Goal: Task Accomplishment & Management: Use online tool/utility

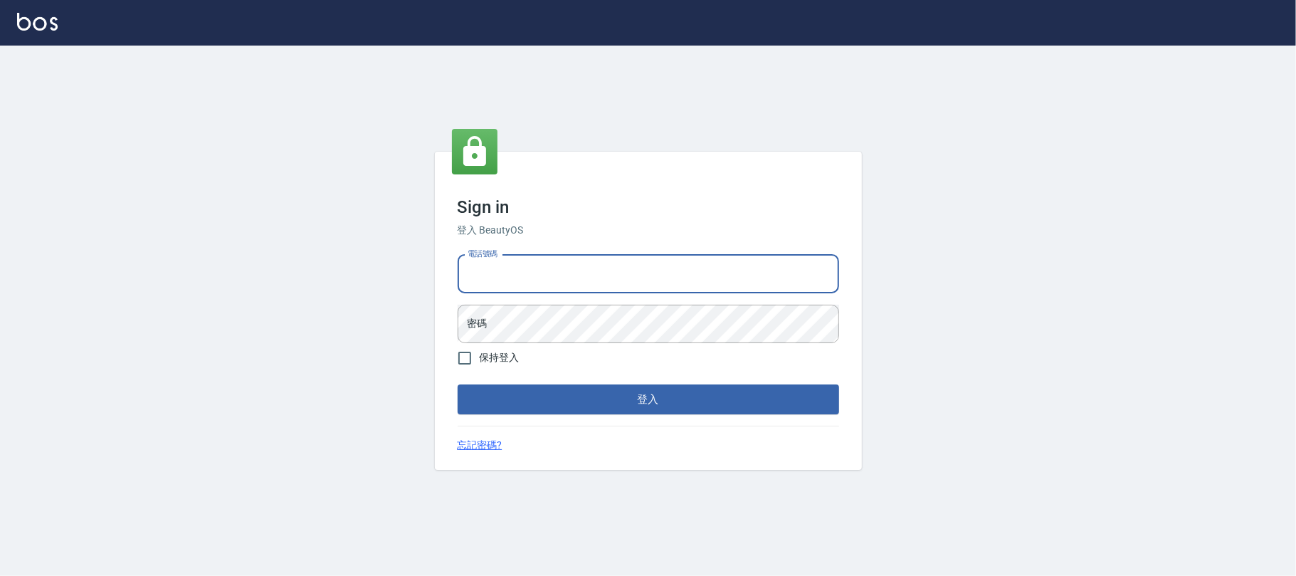
click at [507, 270] on input "電話號碼" at bounding box center [648, 274] width 381 height 38
type input "0225420586"
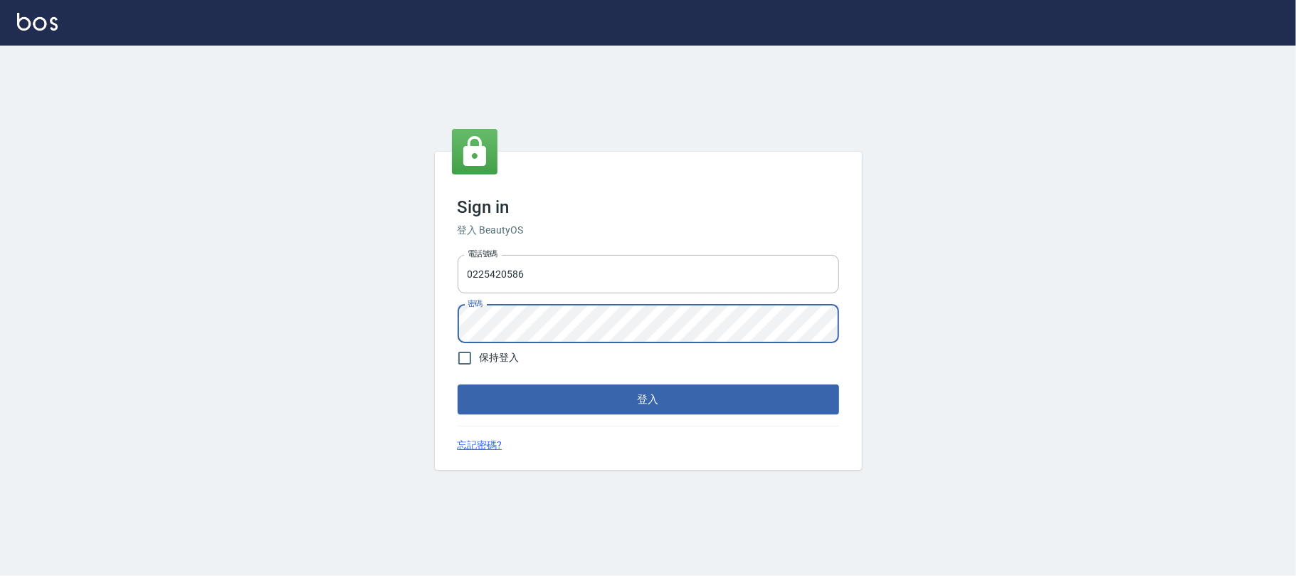
click at [458, 384] on button "登入" at bounding box center [648, 399] width 381 height 30
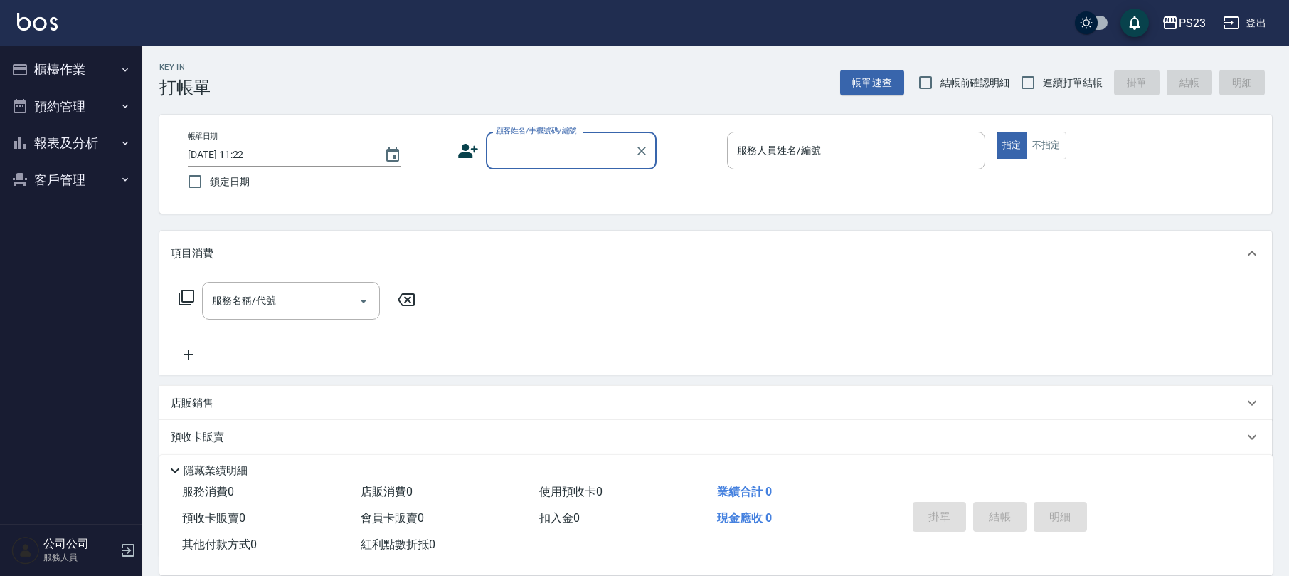
click at [34, 179] on button "客戶管理" at bounding box center [71, 180] width 131 height 37
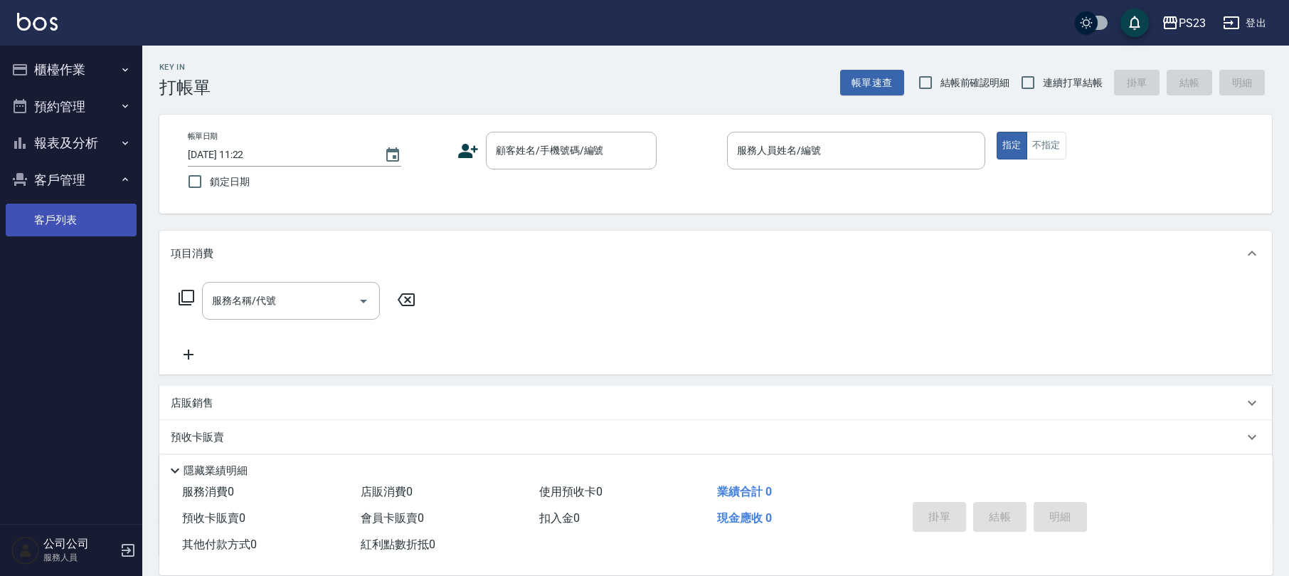
click at [54, 214] on link "客戶列表" at bounding box center [71, 220] width 131 height 33
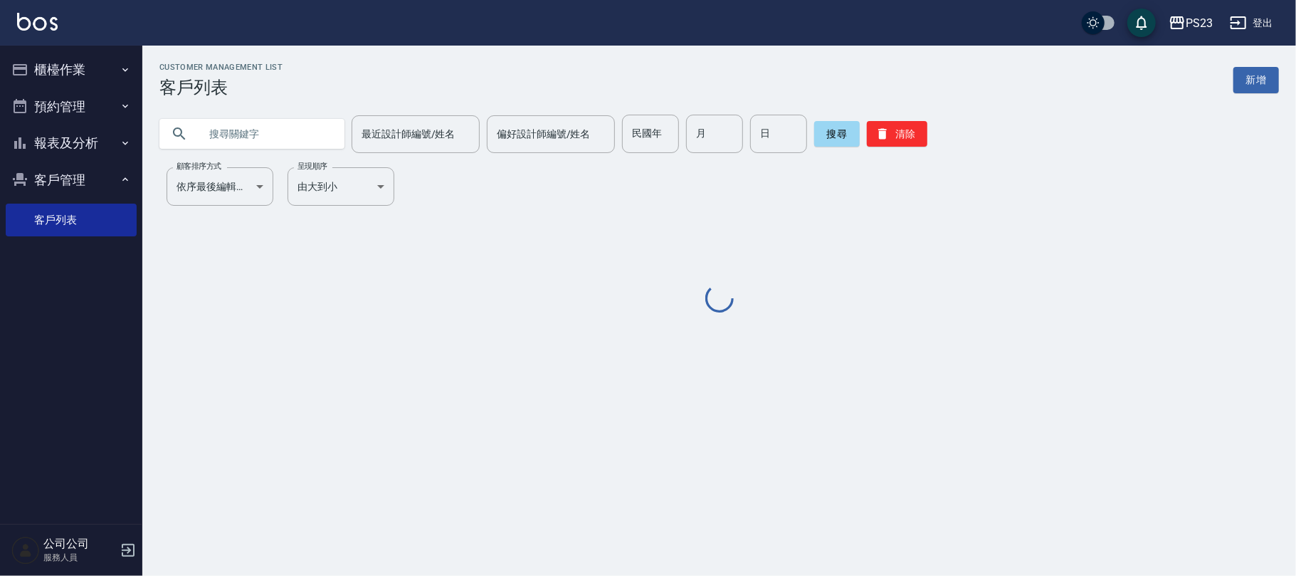
click at [83, 85] on button "櫃檯作業" at bounding box center [71, 69] width 131 height 37
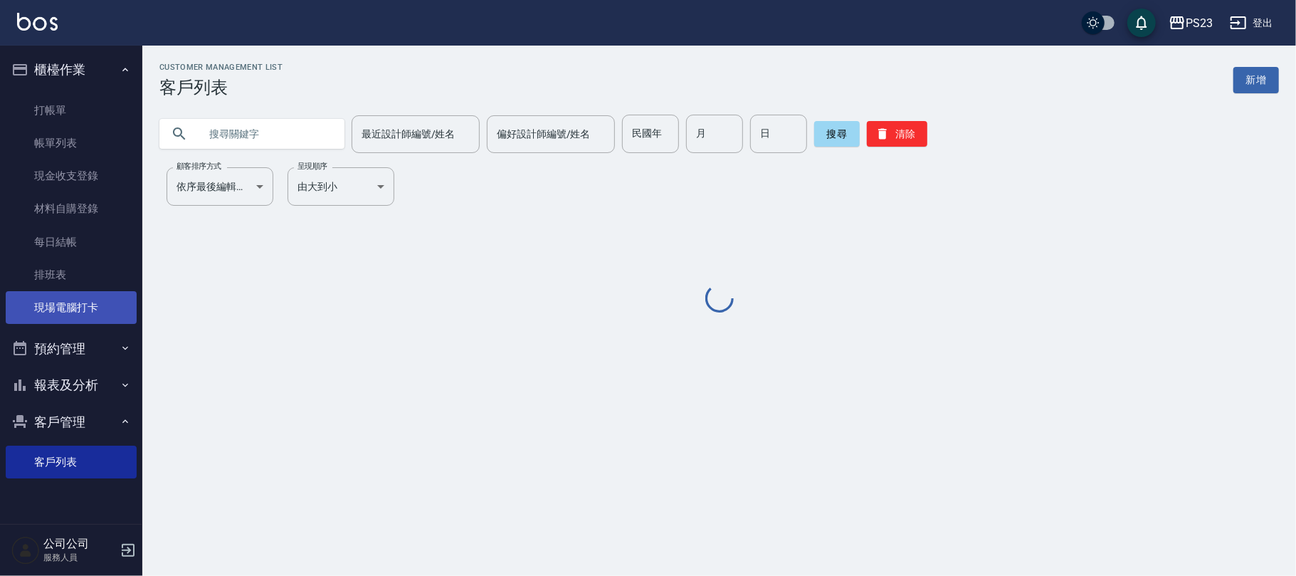
click at [84, 296] on link "現場電腦打卡" at bounding box center [71, 307] width 131 height 33
click at [83, 302] on link "現場電腦打卡" at bounding box center [71, 307] width 131 height 33
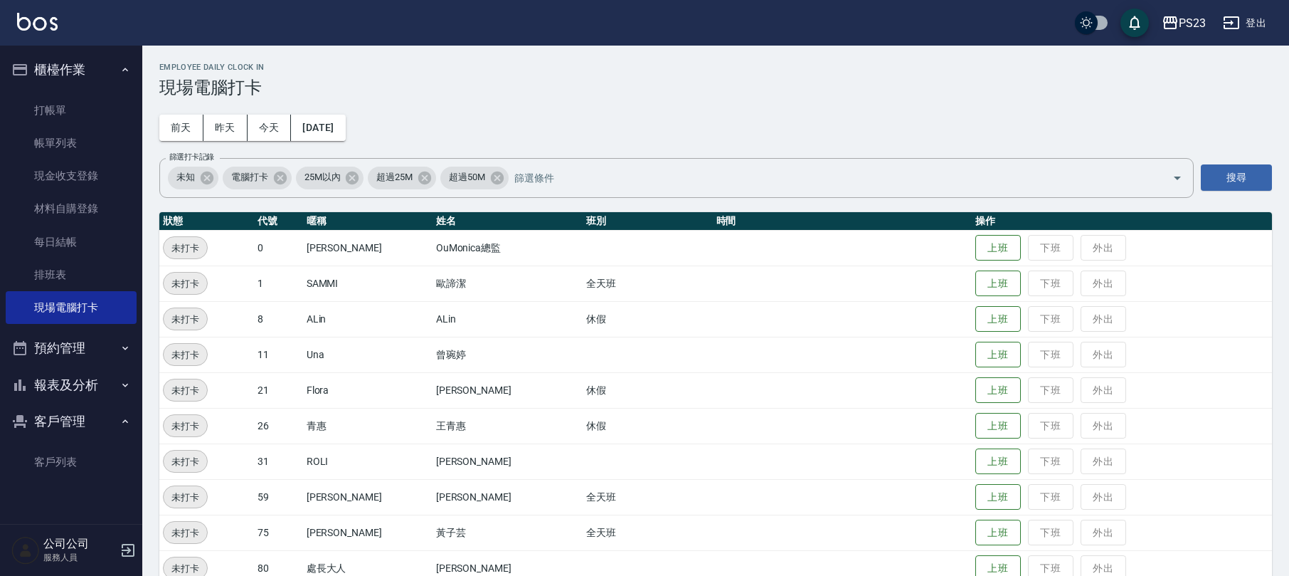
scroll to position [63, 0]
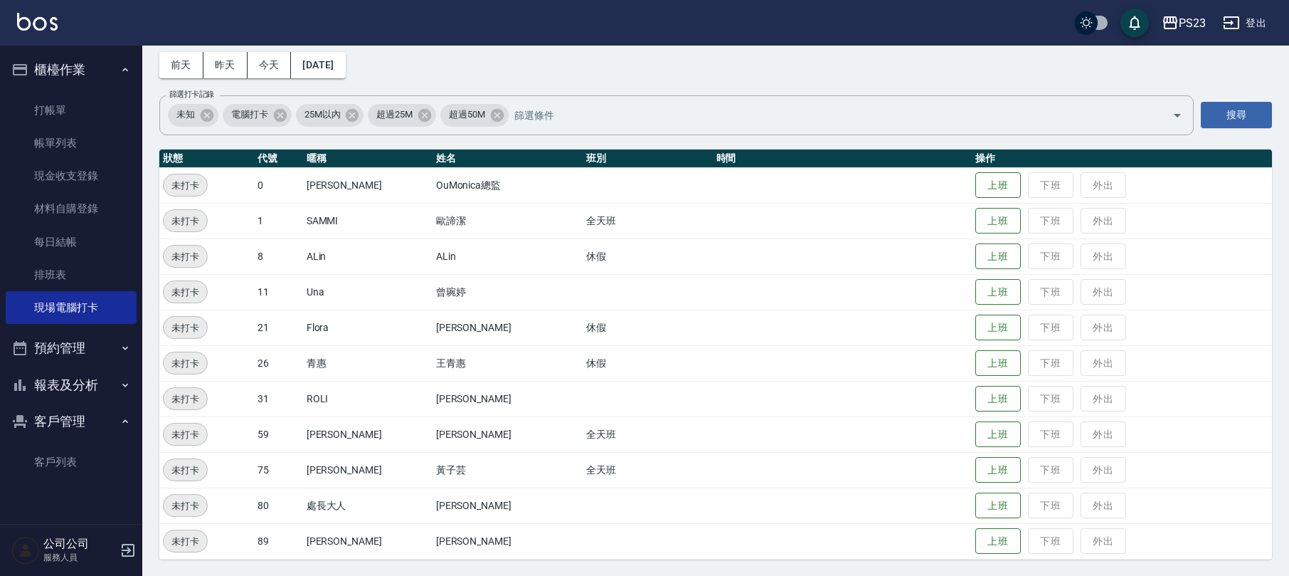
click at [83, 379] on button "報表及分析" at bounding box center [71, 384] width 131 height 37
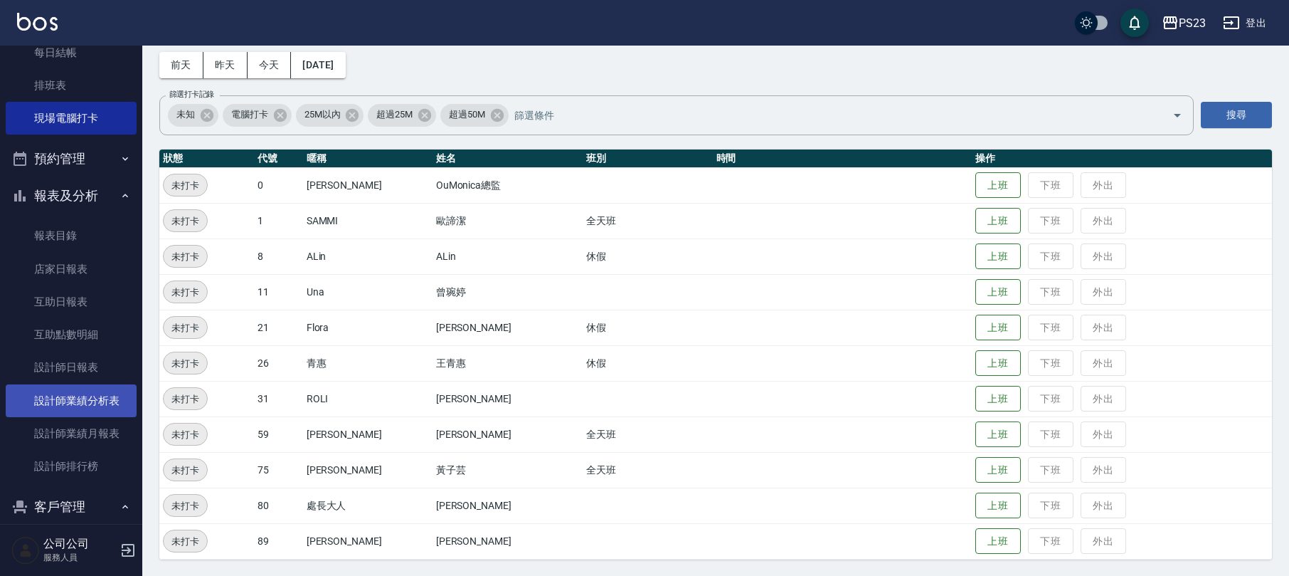
scroll to position [251, 0]
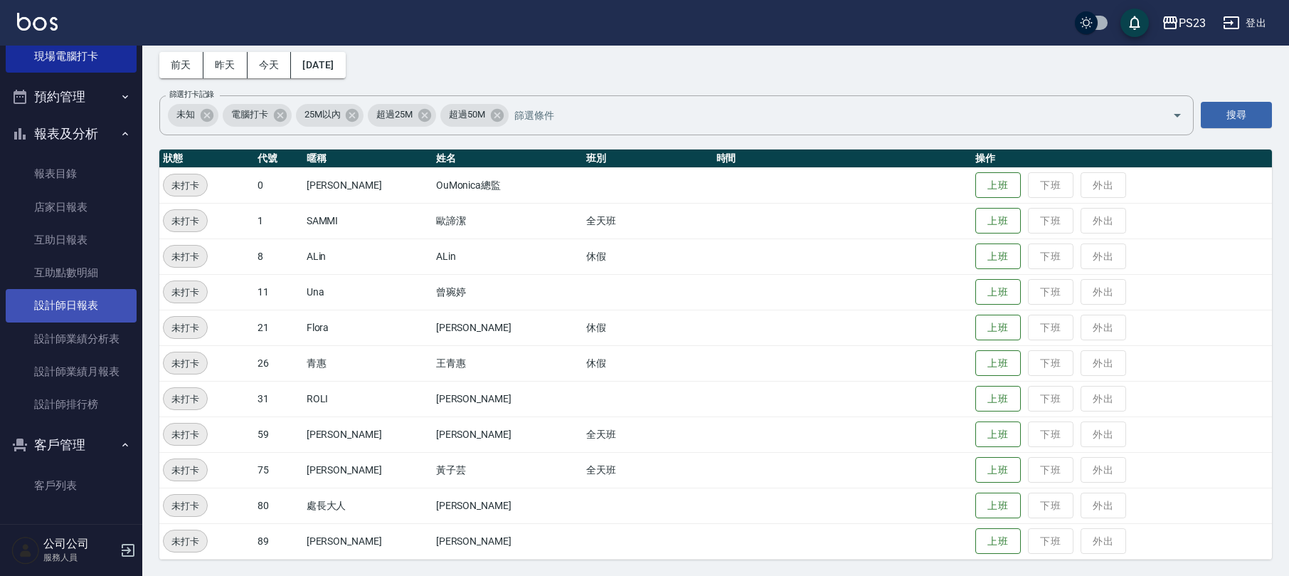
click at [81, 294] on link "設計師日報表" at bounding box center [71, 305] width 131 height 33
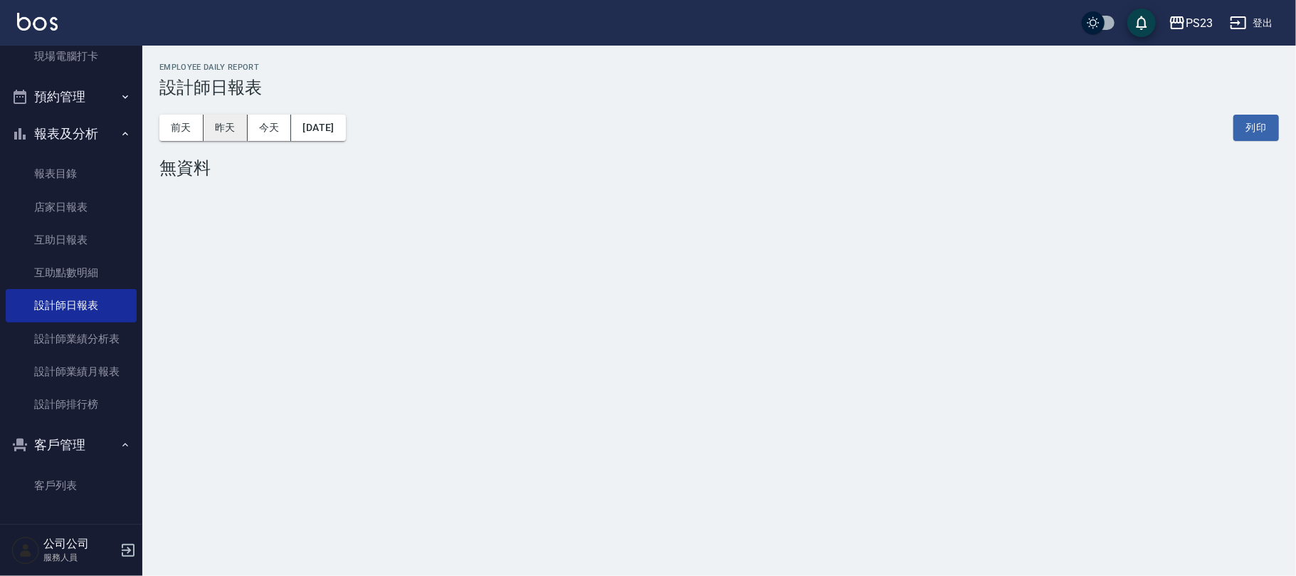
click at [219, 122] on button "昨天" at bounding box center [226, 128] width 44 height 26
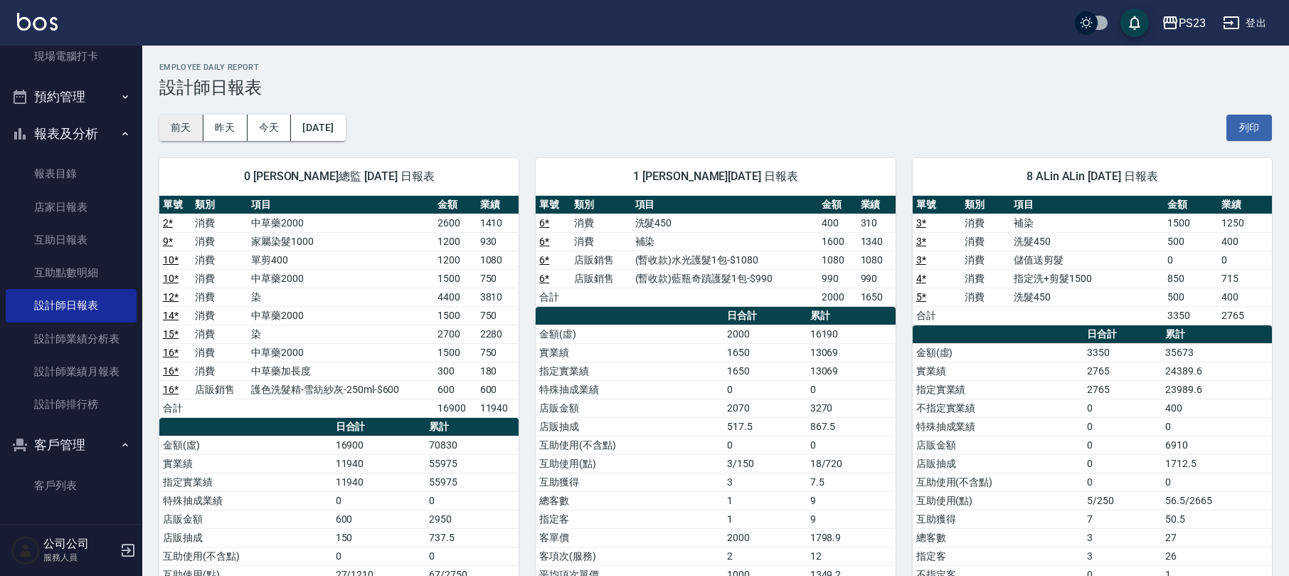
click at [186, 122] on button "前天" at bounding box center [181, 128] width 44 height 26
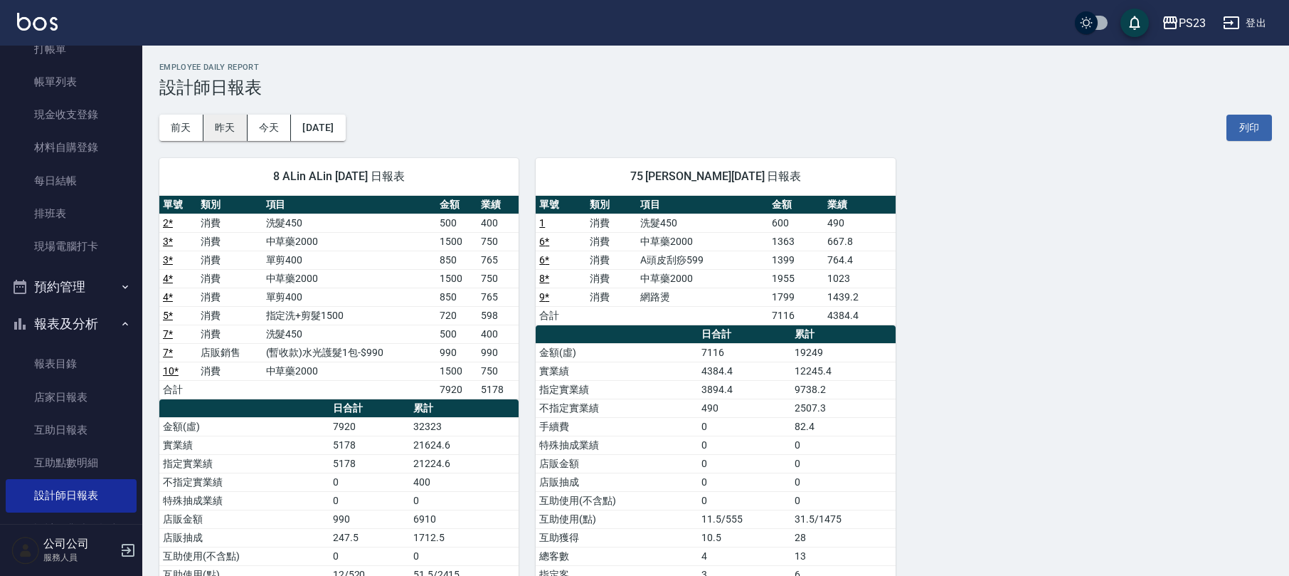
click at [212, 117] on button "昨天" at bounding box center [226, 128] width 44 height 26
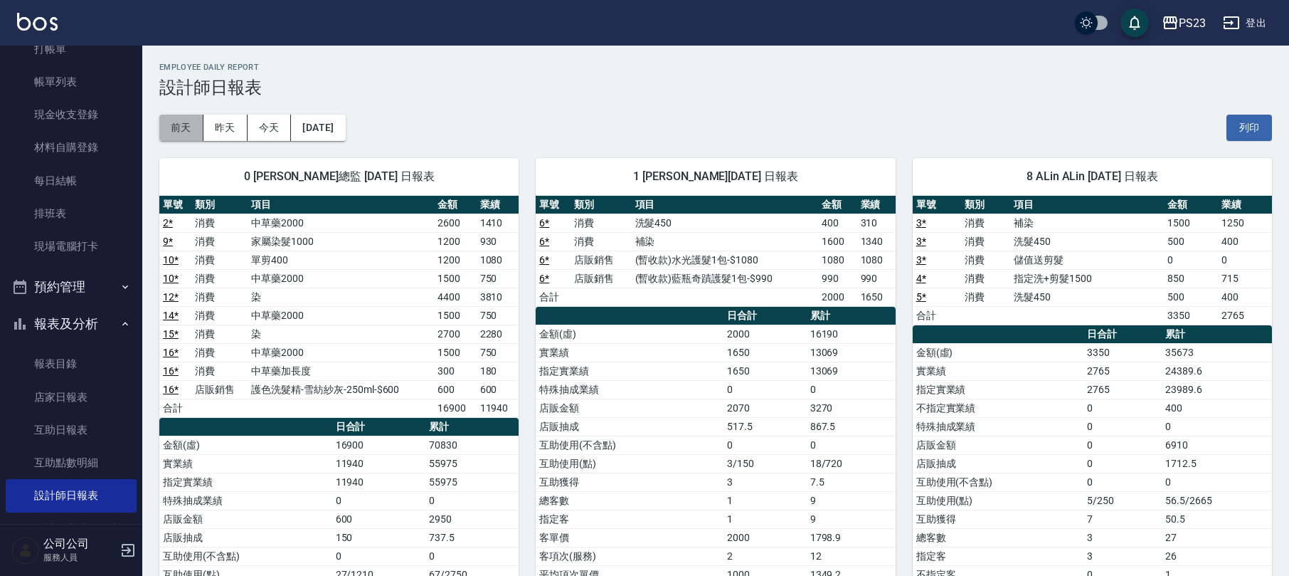
click at [184, 127] on button "前天" at bounding box center [181, 128] width 44 height 26
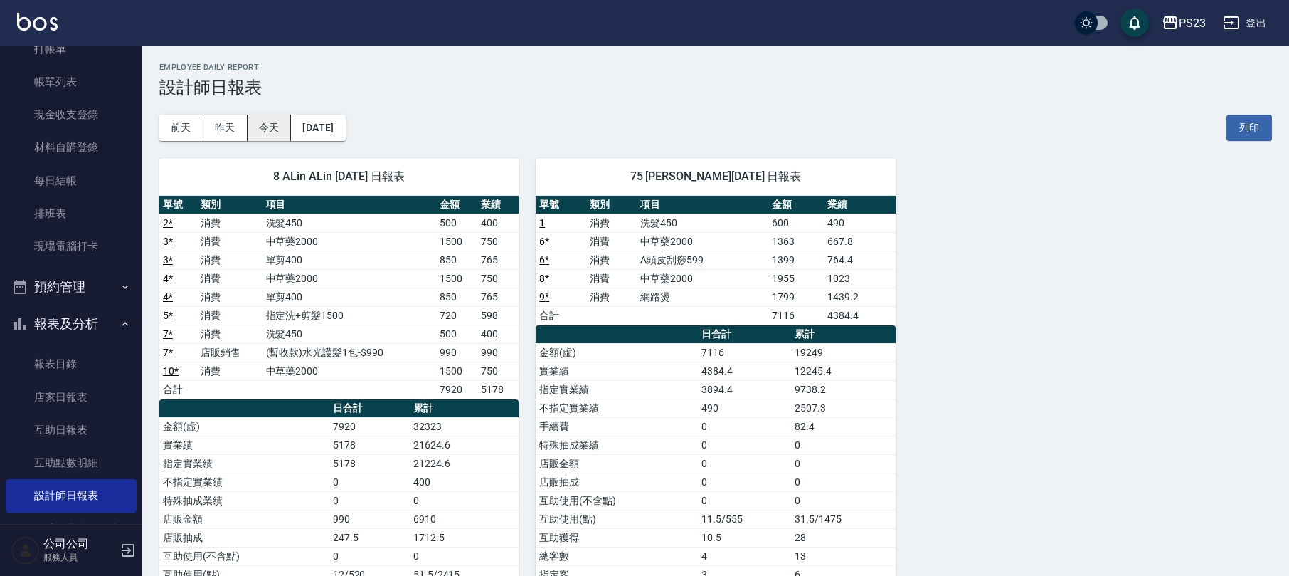
click at [250, 121] on button "今天" at bounding box center [270, 128] width 44 height 26
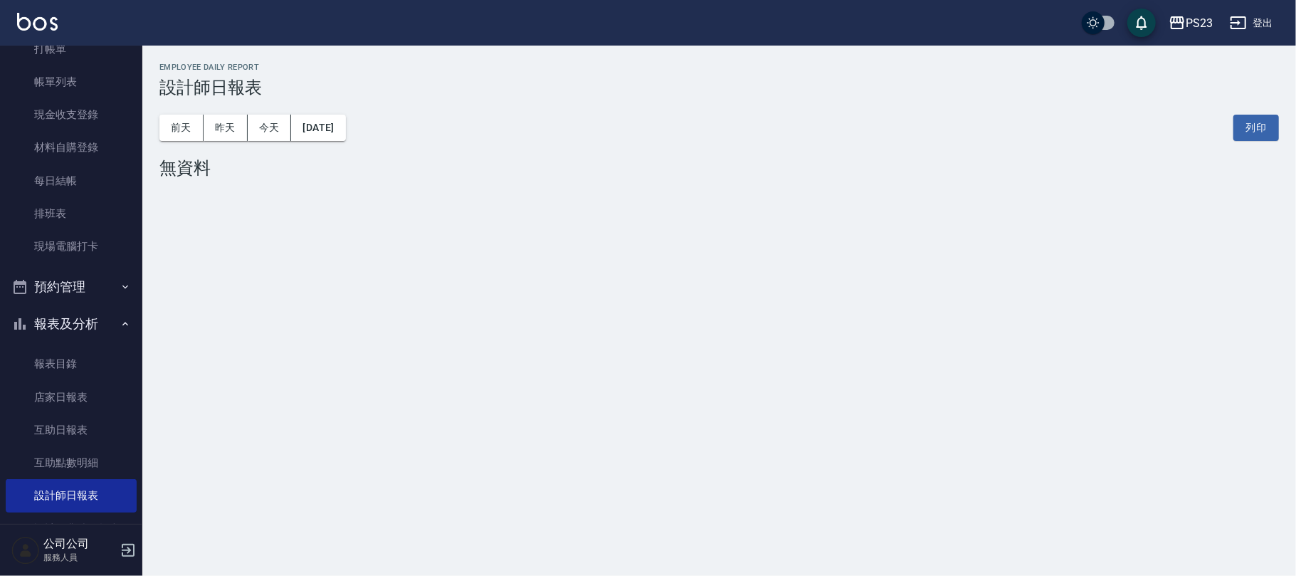
click at [94, 322] on button "報表及分析" at bounding box center [71, 323] width 131 height 37
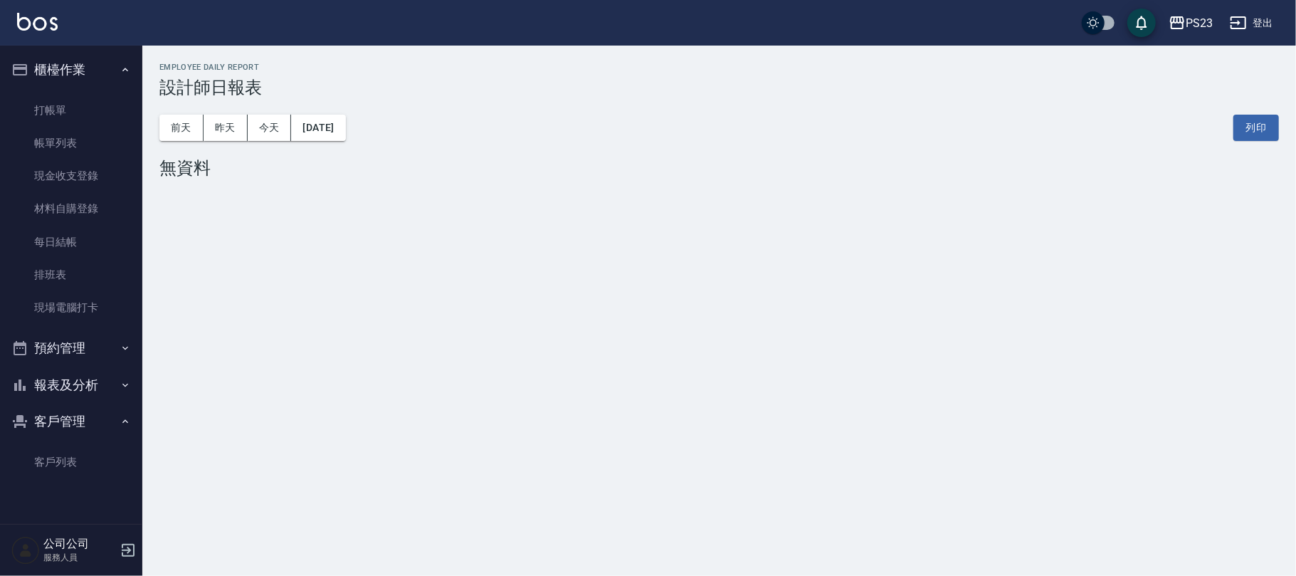
click at [100, 414] on button "客戶管理" at bounding box center [71, 421] width 131 height 37
click at [86, 296] on link "現場電腦打卡" at bounding box center [71, 307] width 131 height 33
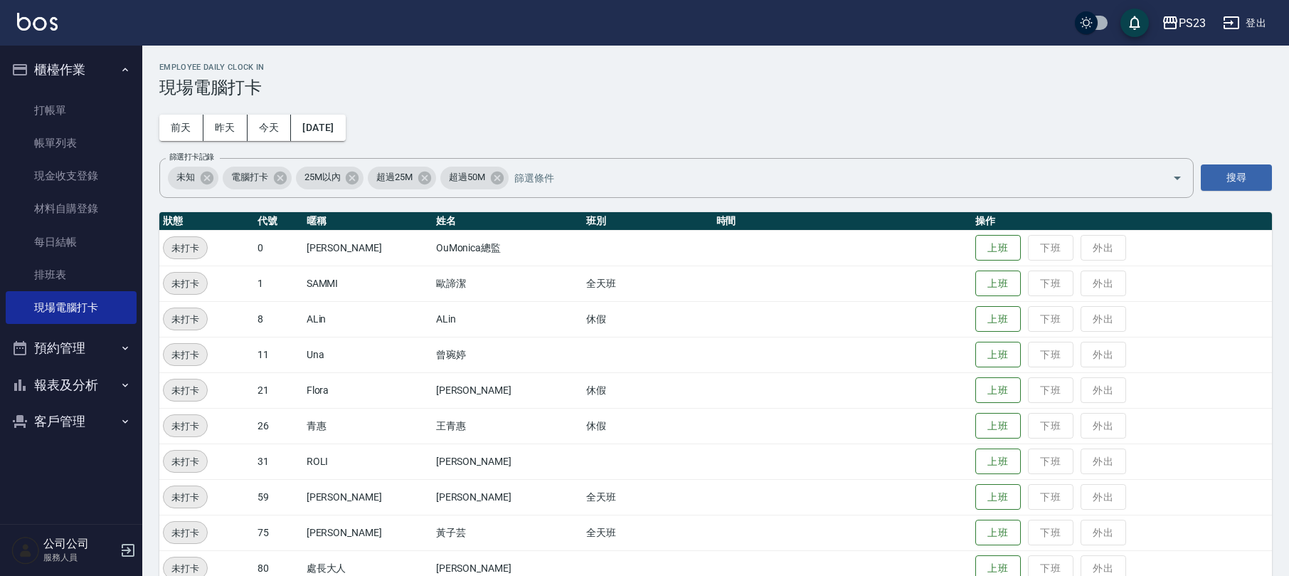
scroll to position [63, 0]
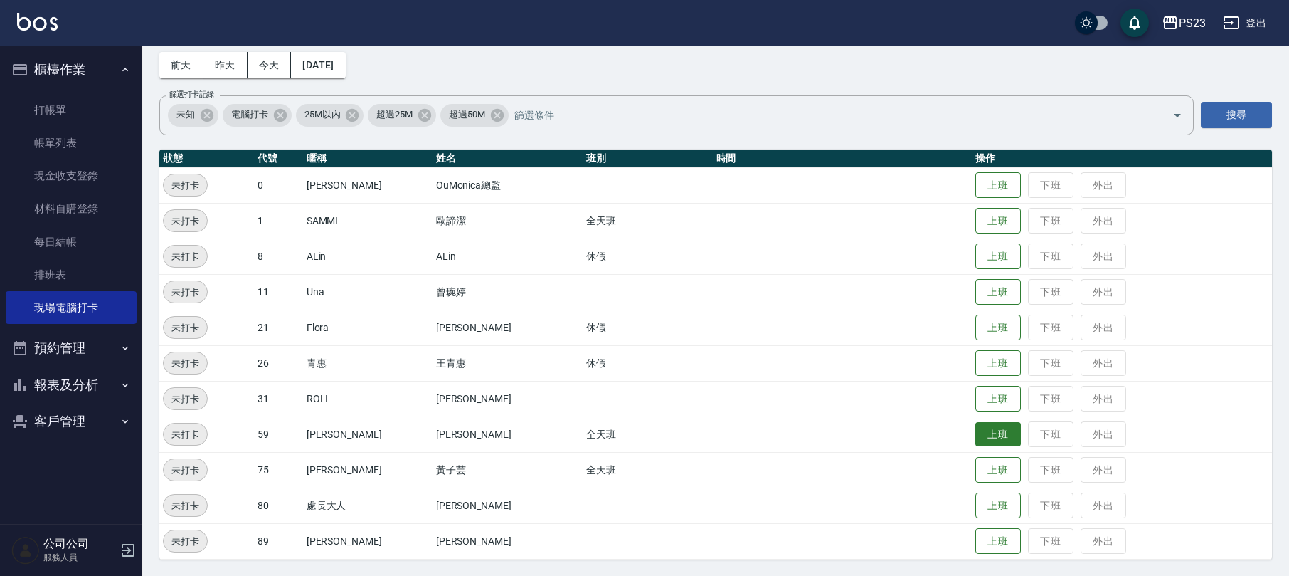
click at [988, 442] on button "上班" at bounding box center [999, 434] width 46 height 25
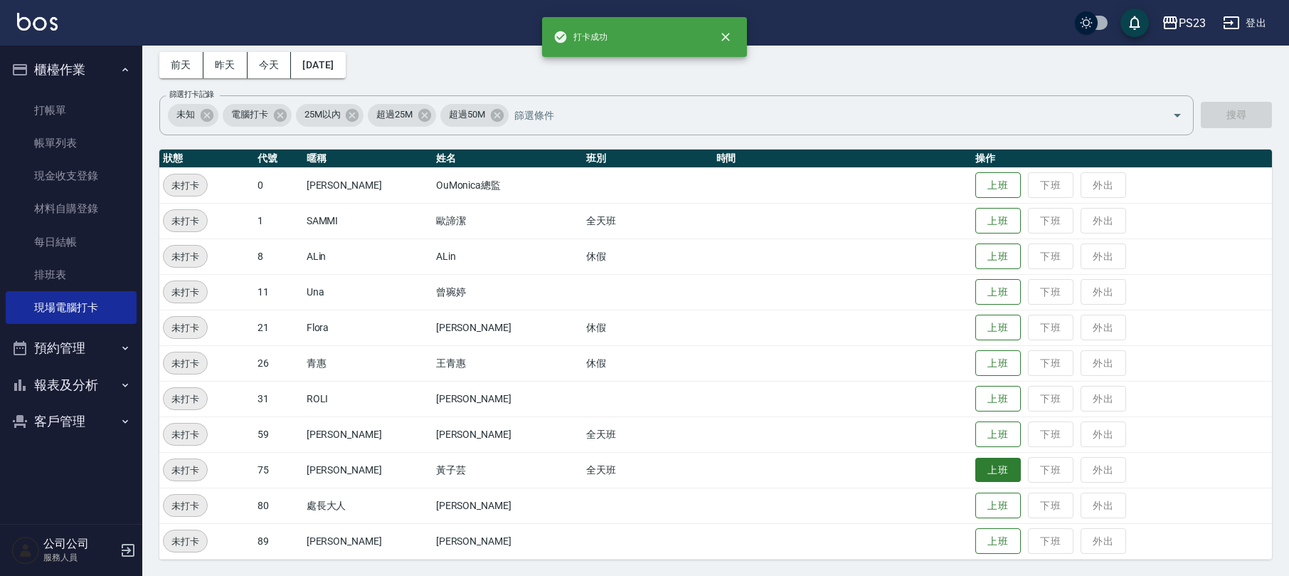
click at [976, 478] on button "上班" at bounding box center [999, 470] width 46 height 25
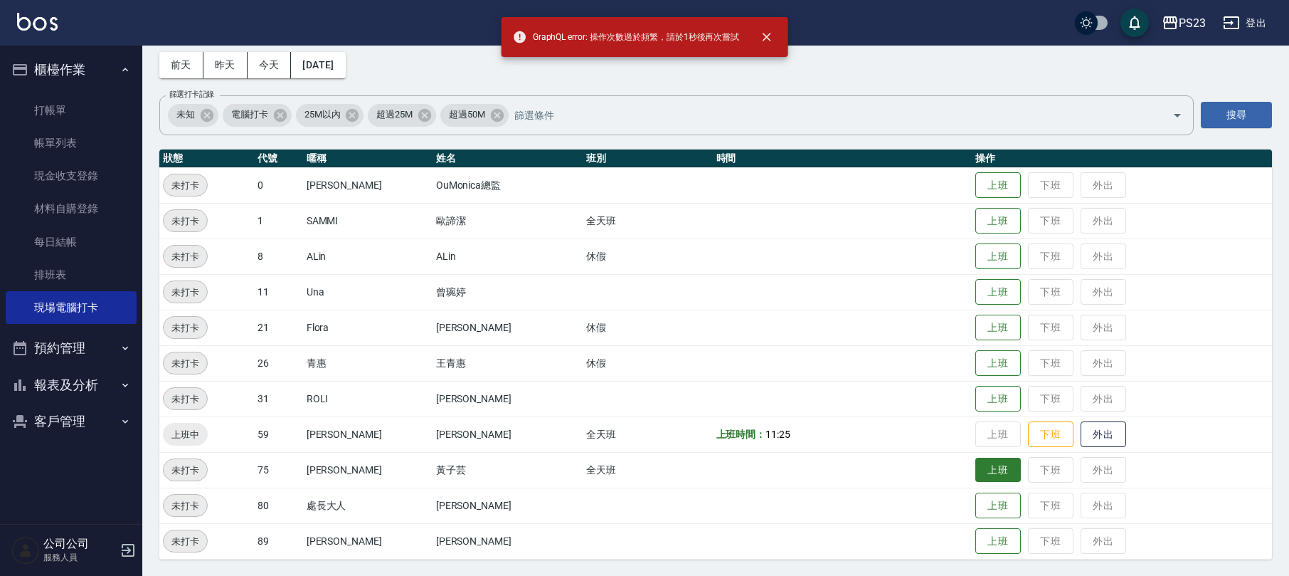
click at [989, 463] on button "上班" at bounding box center [999, 470] width 46 height 25
